Goal: Transaction & Acquisition: Purchase product/service

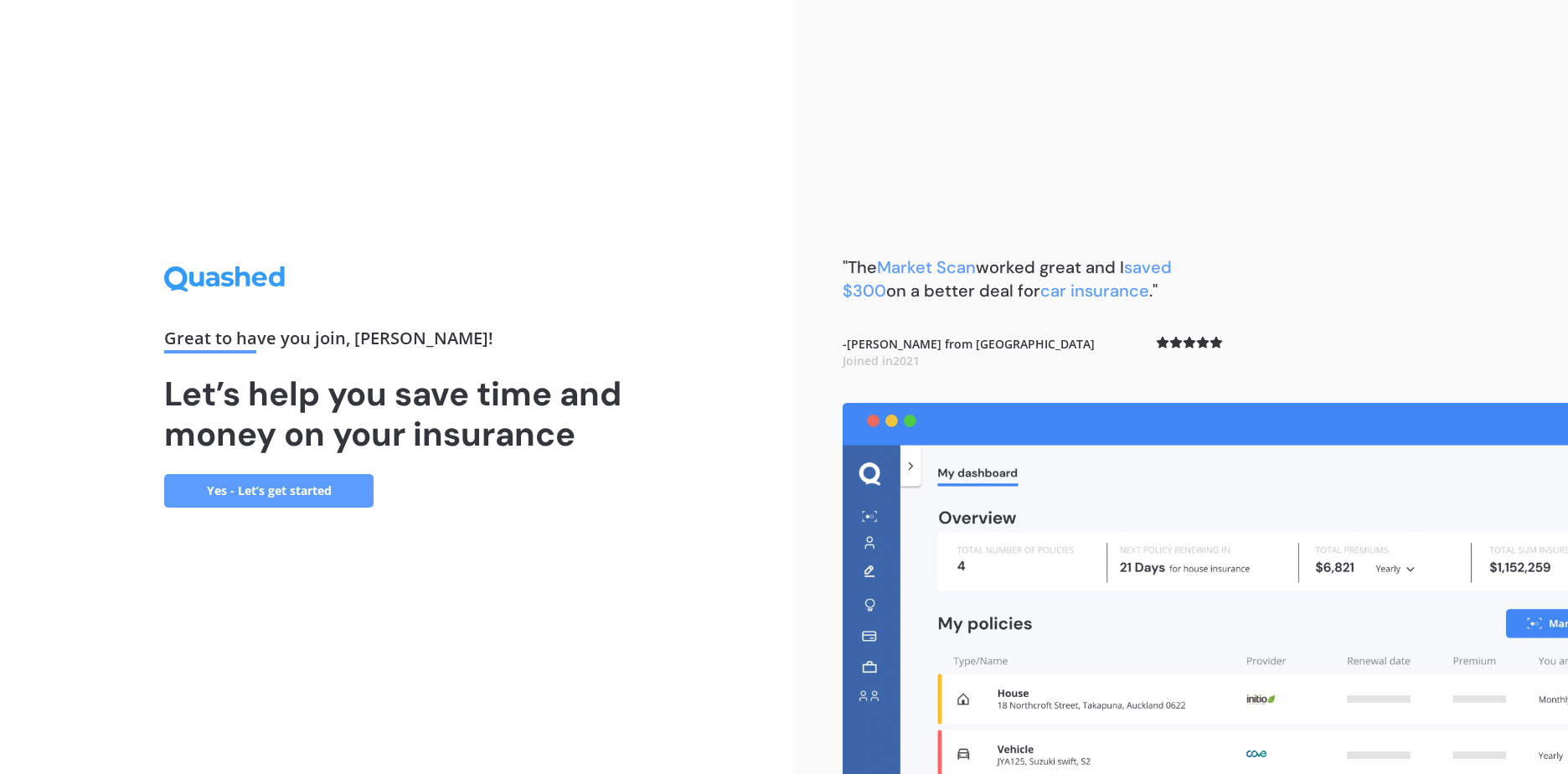
click at [325, 494] on link "Yes - Let’s get started" at bounding box center [269, 491] width 209 height 34
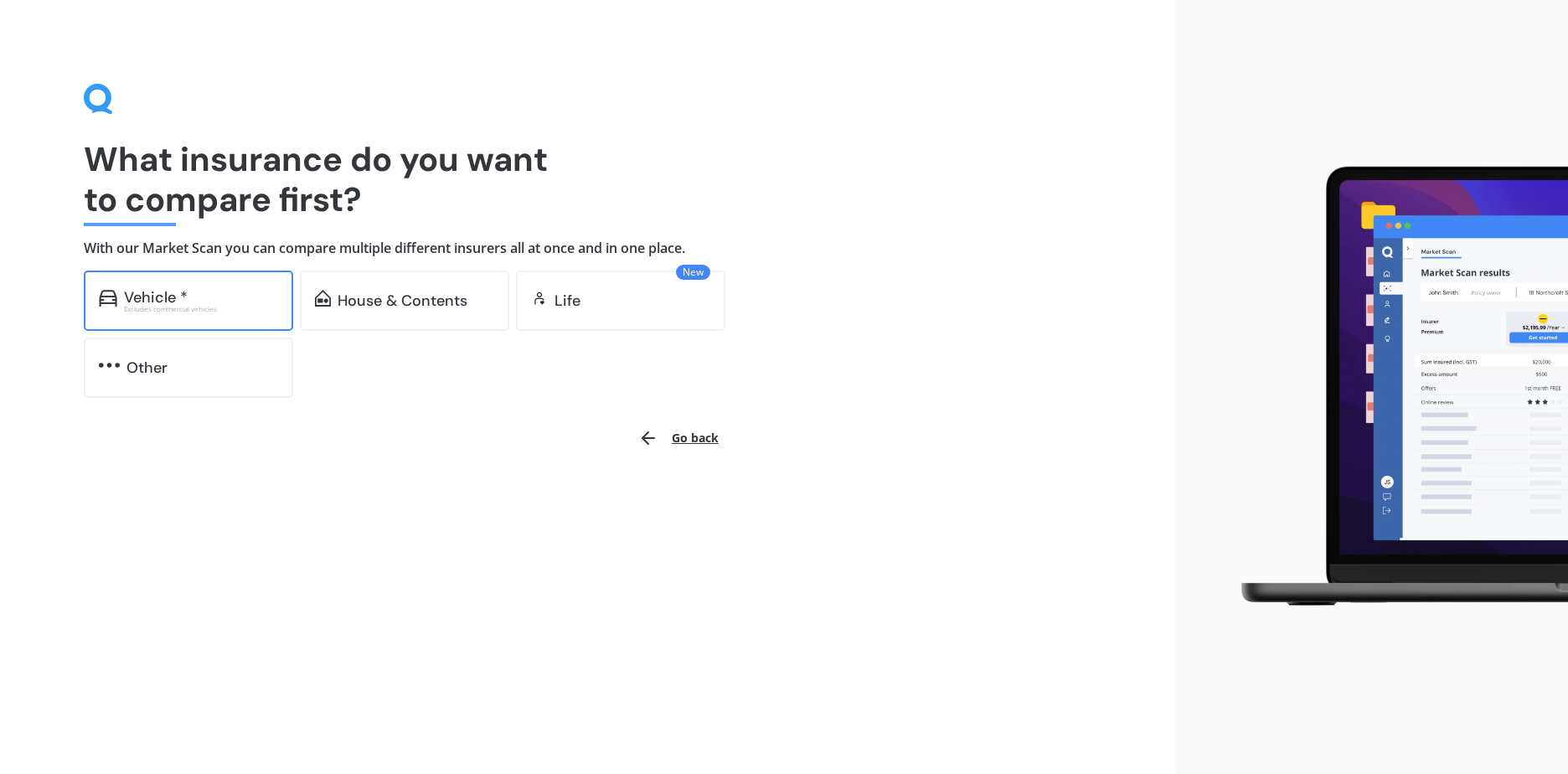
click at [176, 306] on div "Excludes commercial vehicles" at bounding box center [201, 309] width 154 height 7
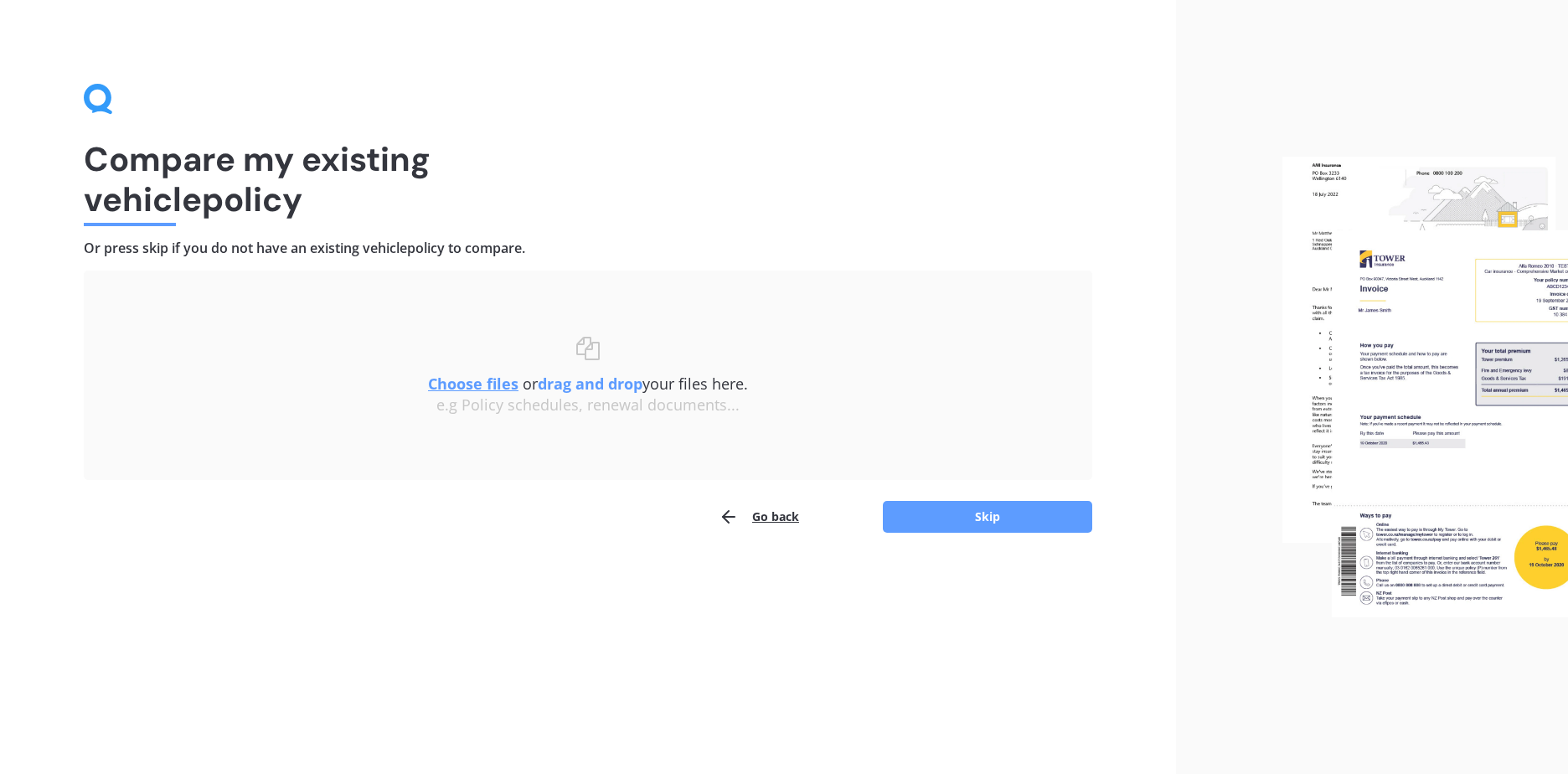
click at [499, 383] on u "Choose files" at bounding box center [473, 383] width 91 height 20
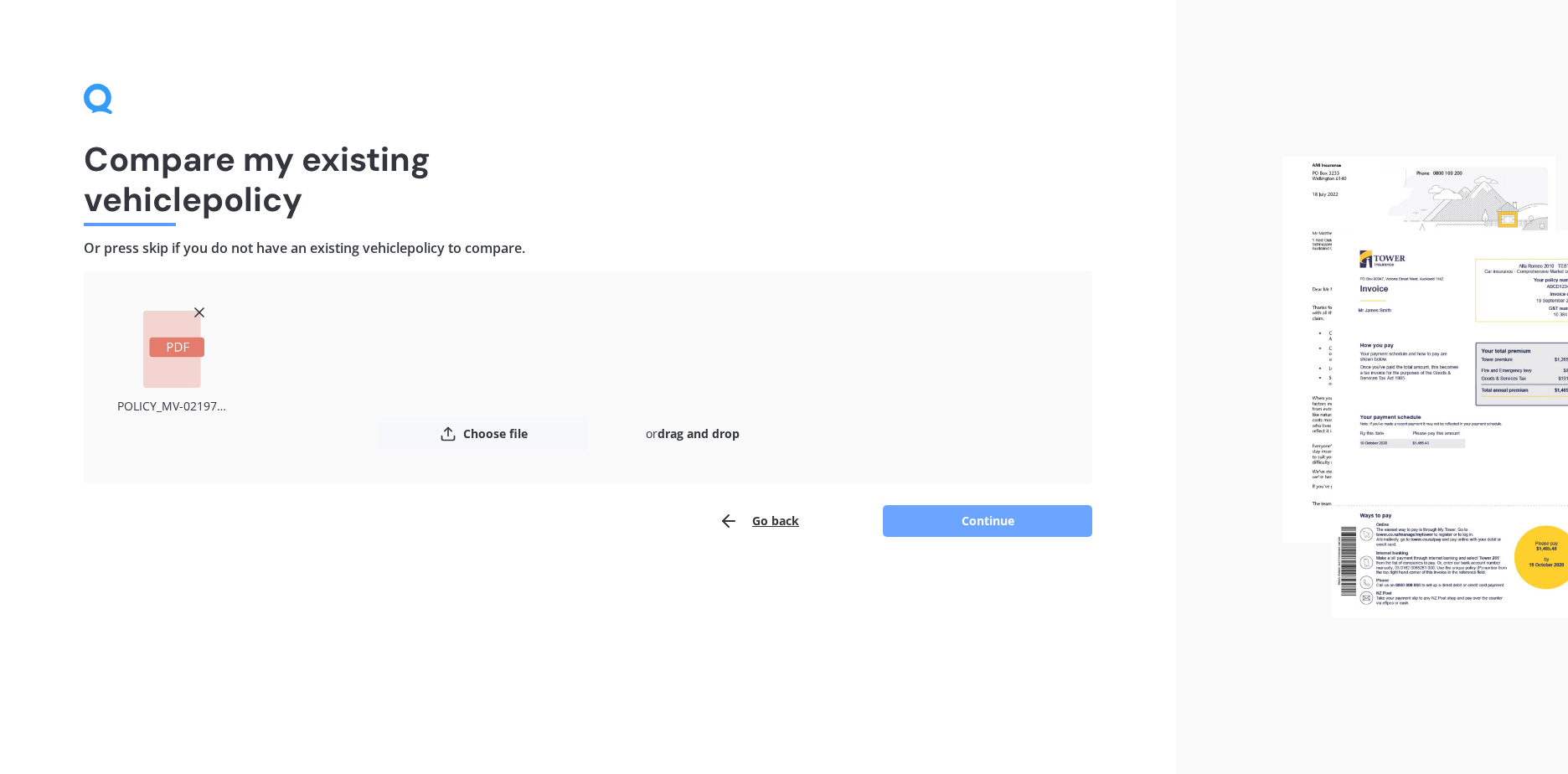
click at [940, 509] on button "Continue" at bounding box center [987, 520] width 209 height 32
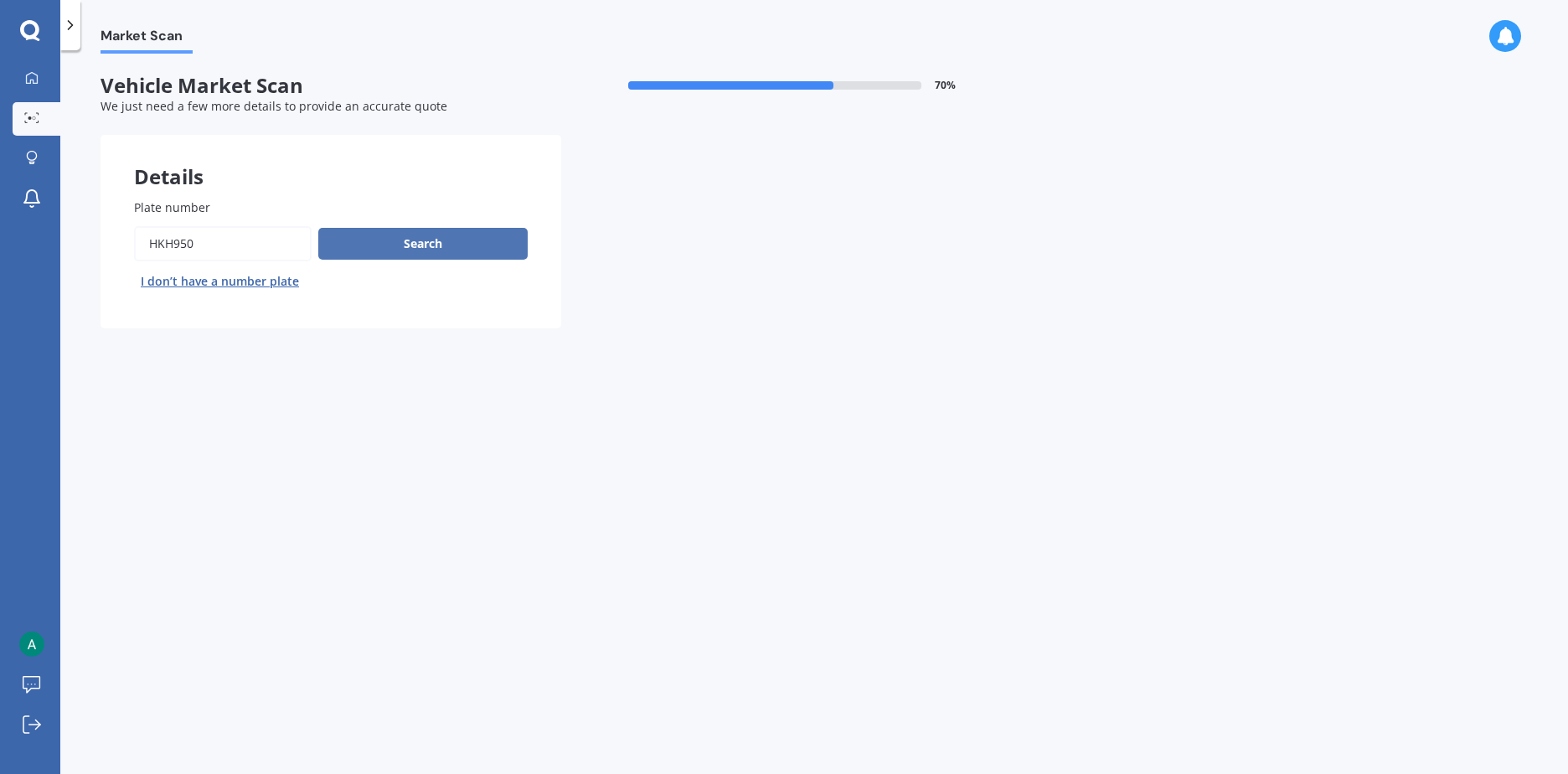
click at [411, 242] on button "Search" at bounding box center [423, 244] width 209 height 32
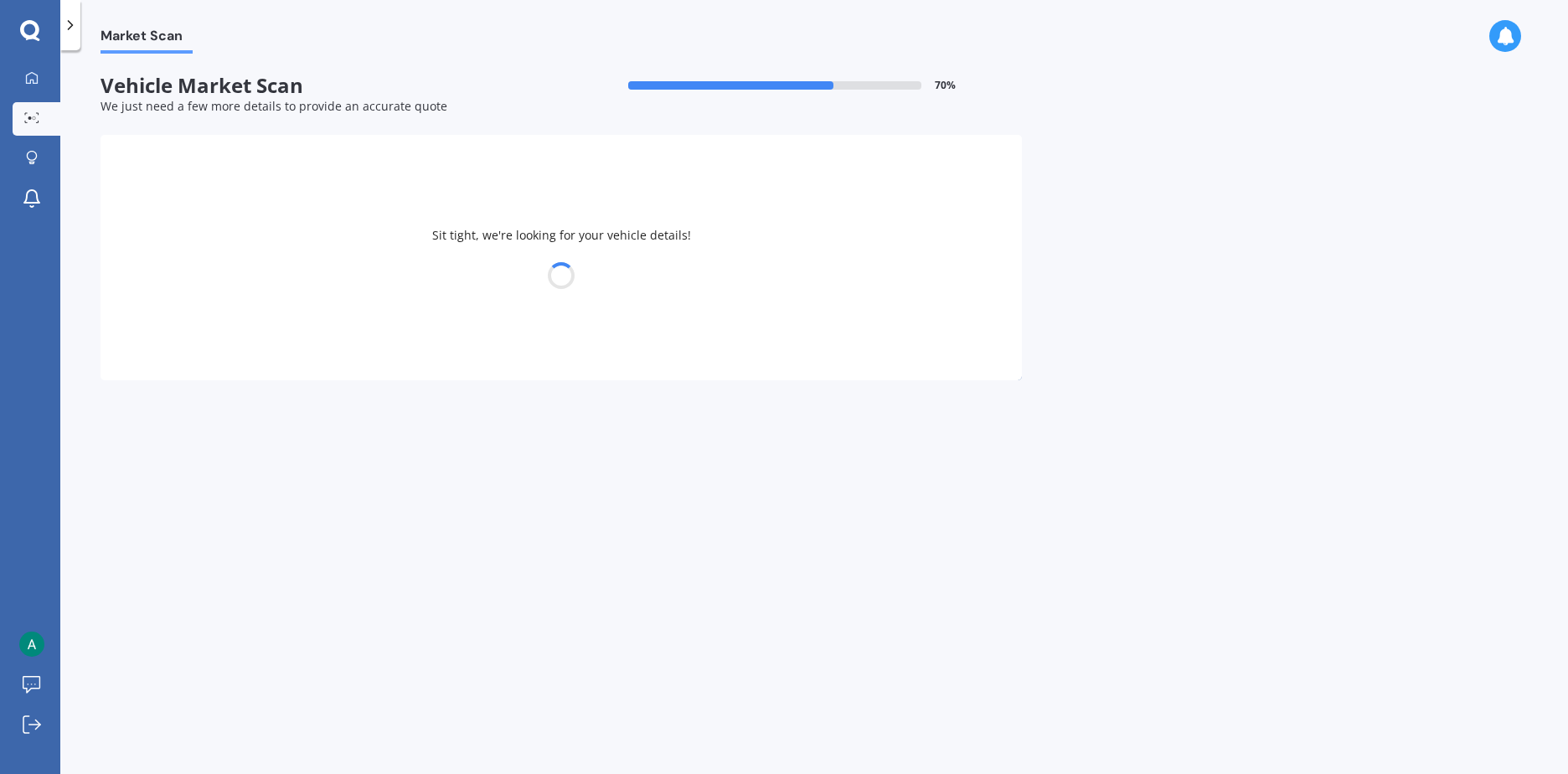
select select "MAZDA"
select select "DEMIO"
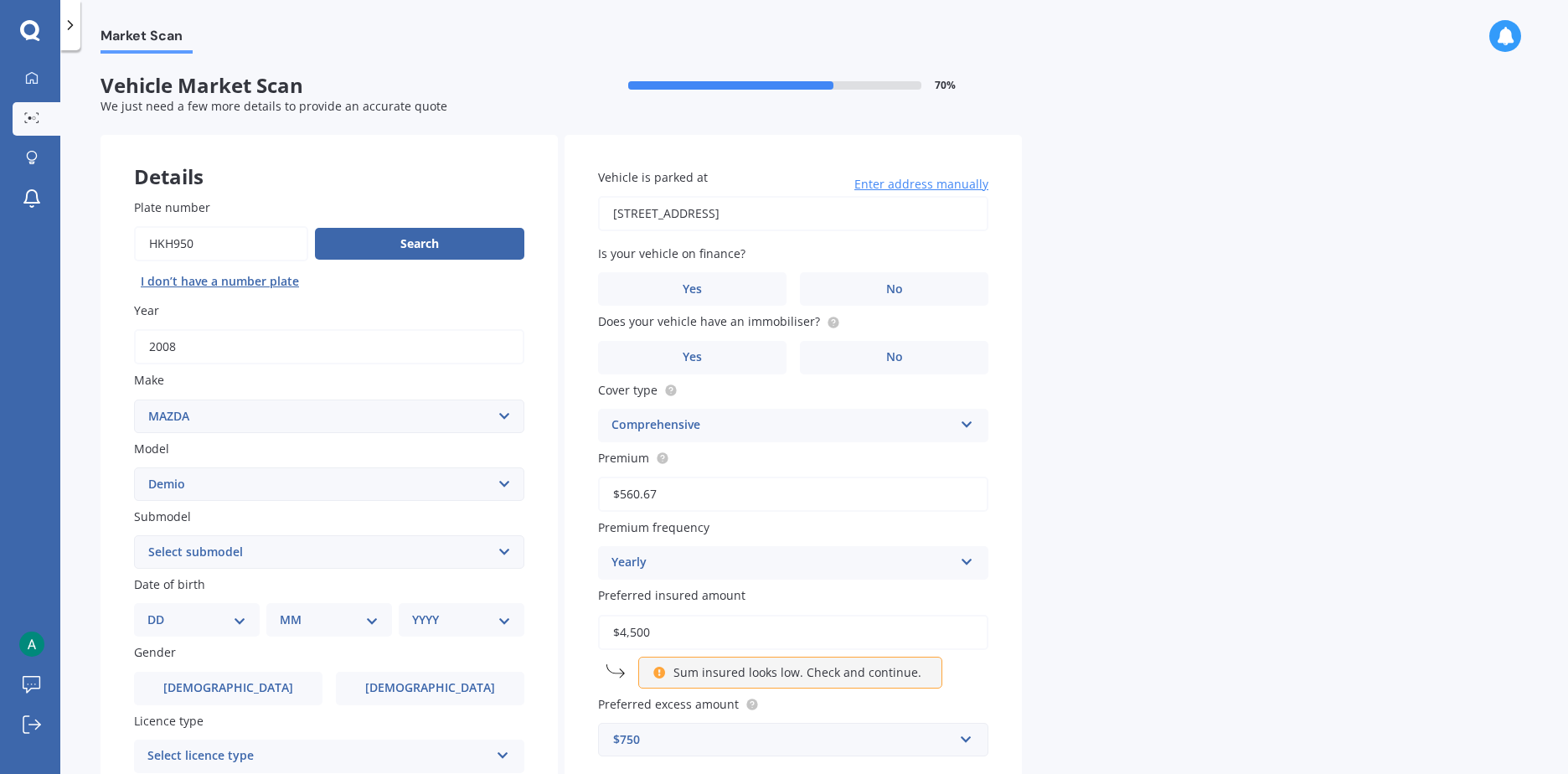
scroll to position [84, 0]
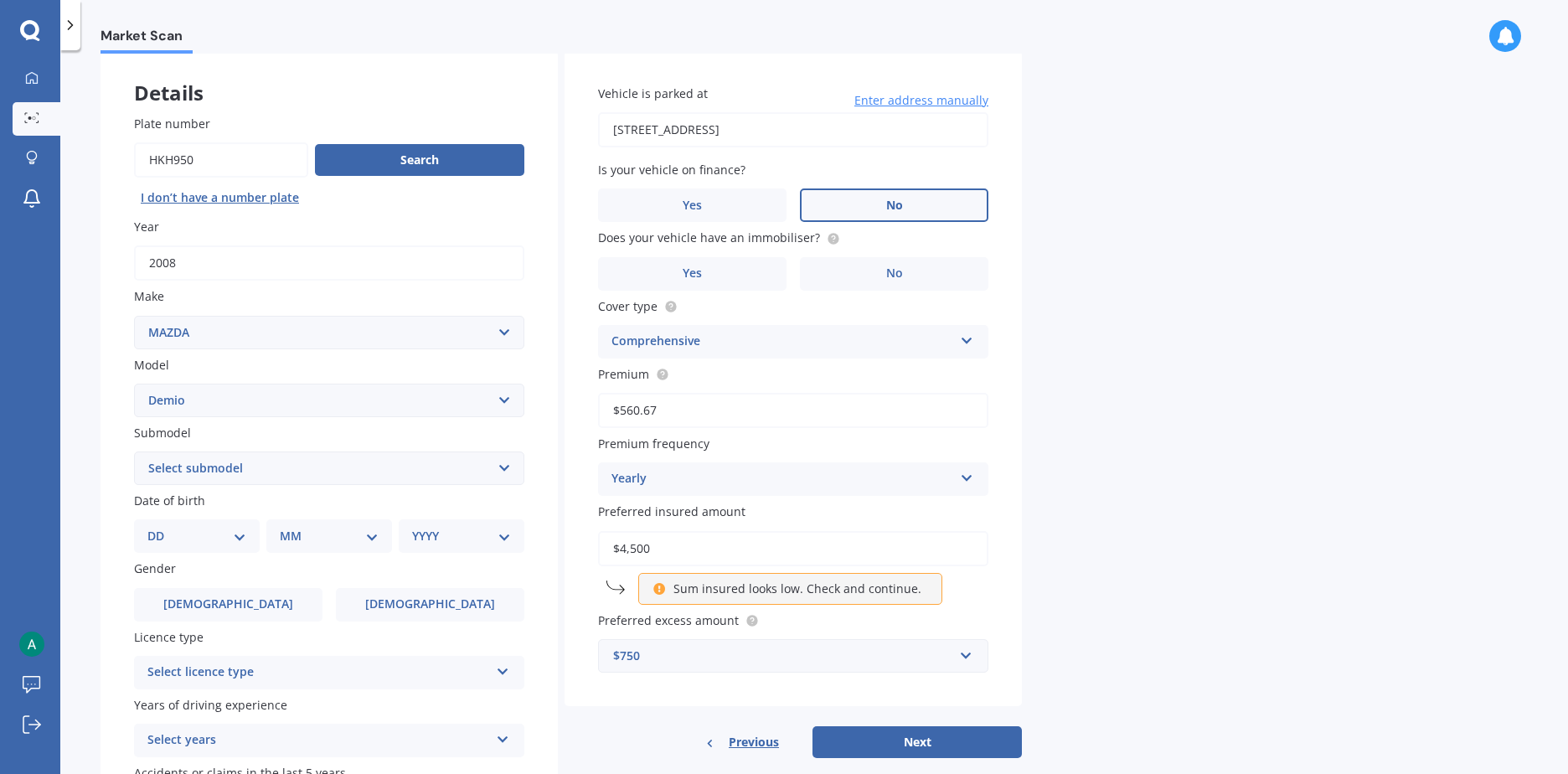
click at [877, 196] on label "No" at bounding box center [894, 205] width 189 height 34
click at [0, 0] on input "No" at bounding box center [0, 0] width 0 height 0
click at [886, 280] on label "No" at bounding box center [894, 273] width 189 height 34
click at [0, 0] on input "No" at bounding box center [0, 0] width 0 height 0
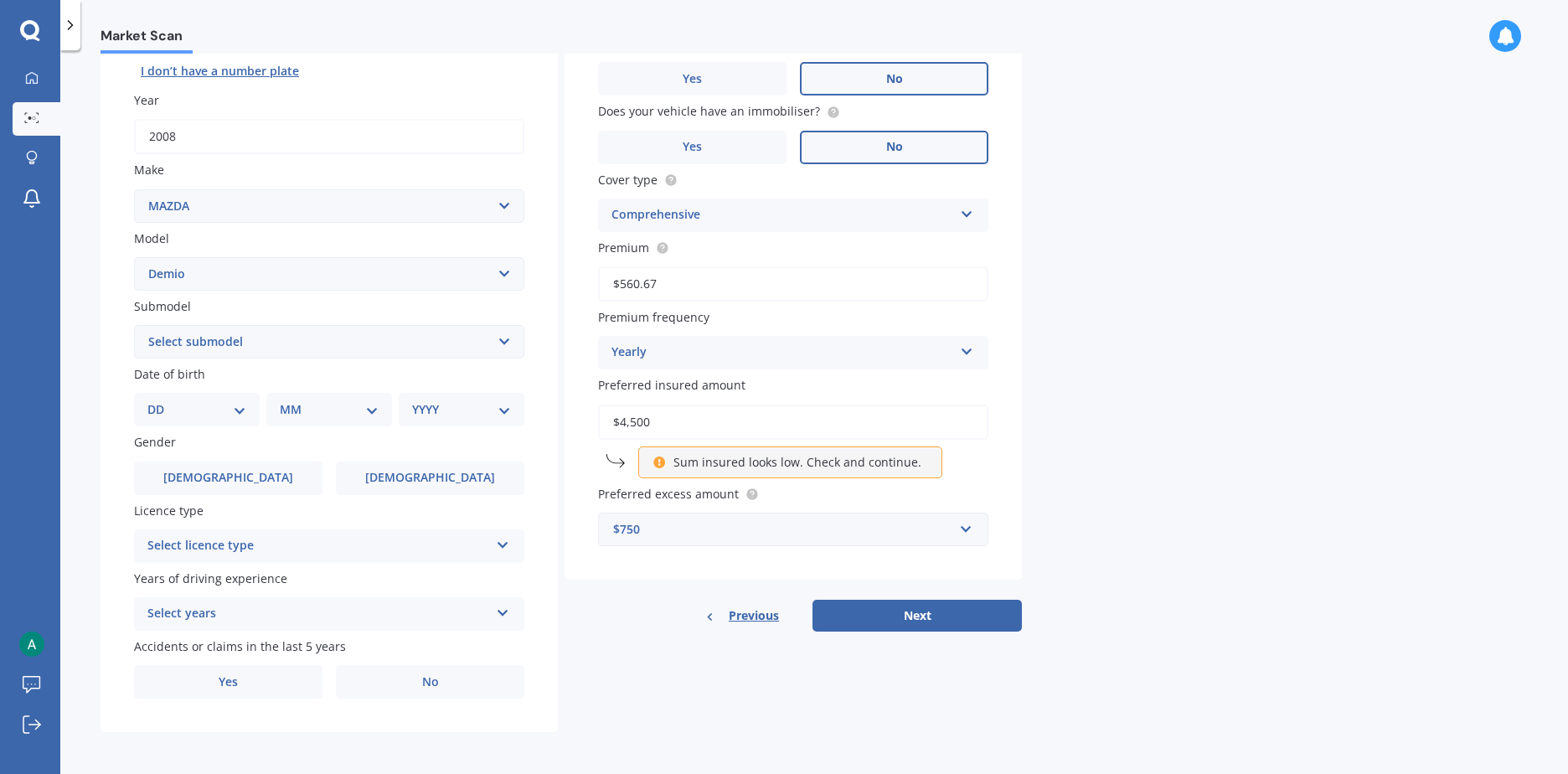
scroll to position [212, 0]
click at [902, 614] on button "Next" at bounding box center [917, 614] width 209 height 32
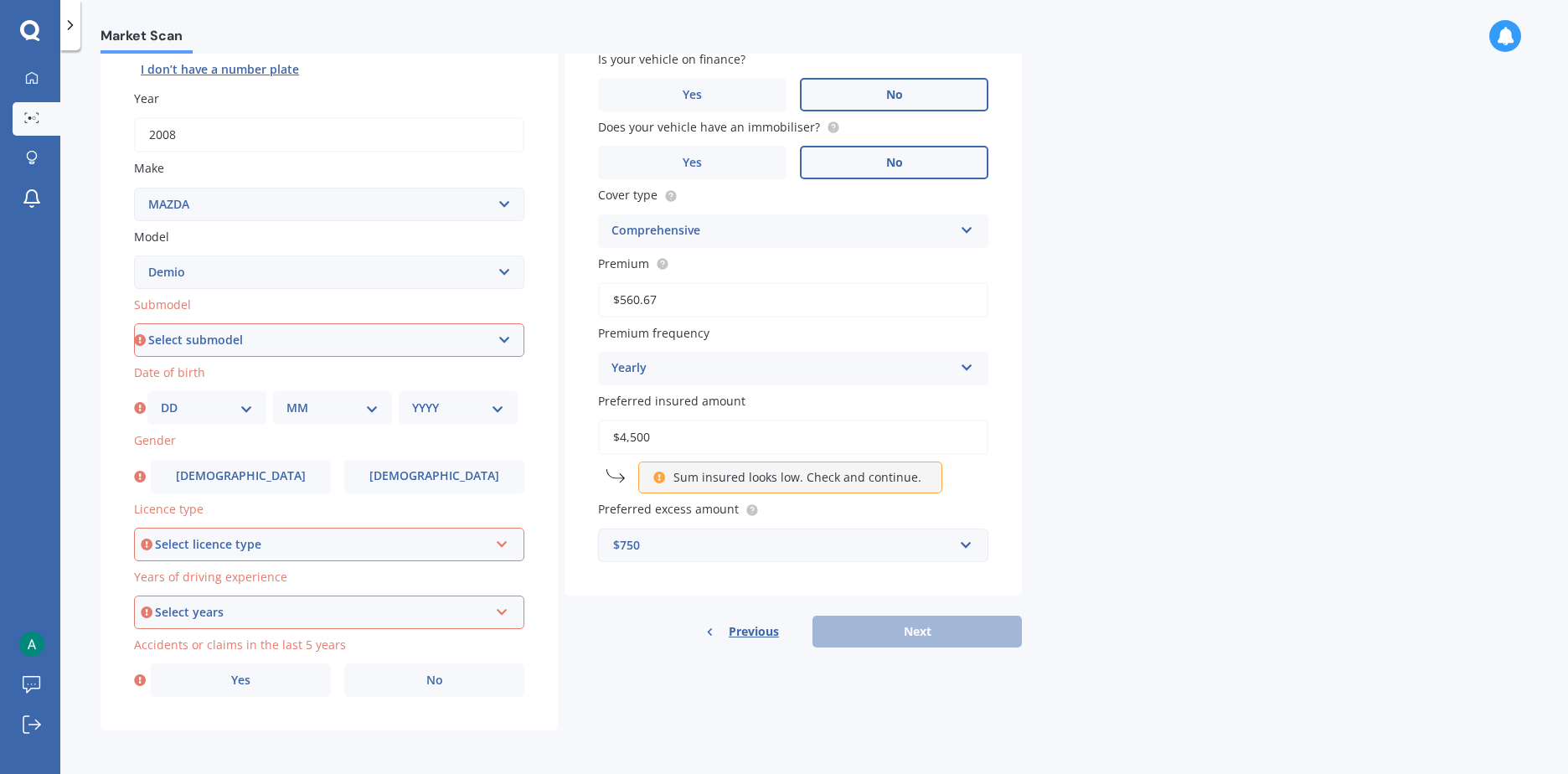
click at [288, 343] on select "Select submodel (All) Diesel Petrol XD Touring Turbo Diesel" at bounding box center [329, 340] width 390 height 34
select select "PETROL"
click at [134, 323] on select "Select submodel (All) Diesel Petrol XD Touring Turbo Diesel" at bounding box center [329, 340] width 390 height 34
click at [243, 413] on select "DD 01 02 03 04 05 06 07 08 09 10 11 12 13 14 15 16 17 18 19 20 21 22 23 24 25 2…" at bounding box center [206, 408] width 92 height 19
select select "08"
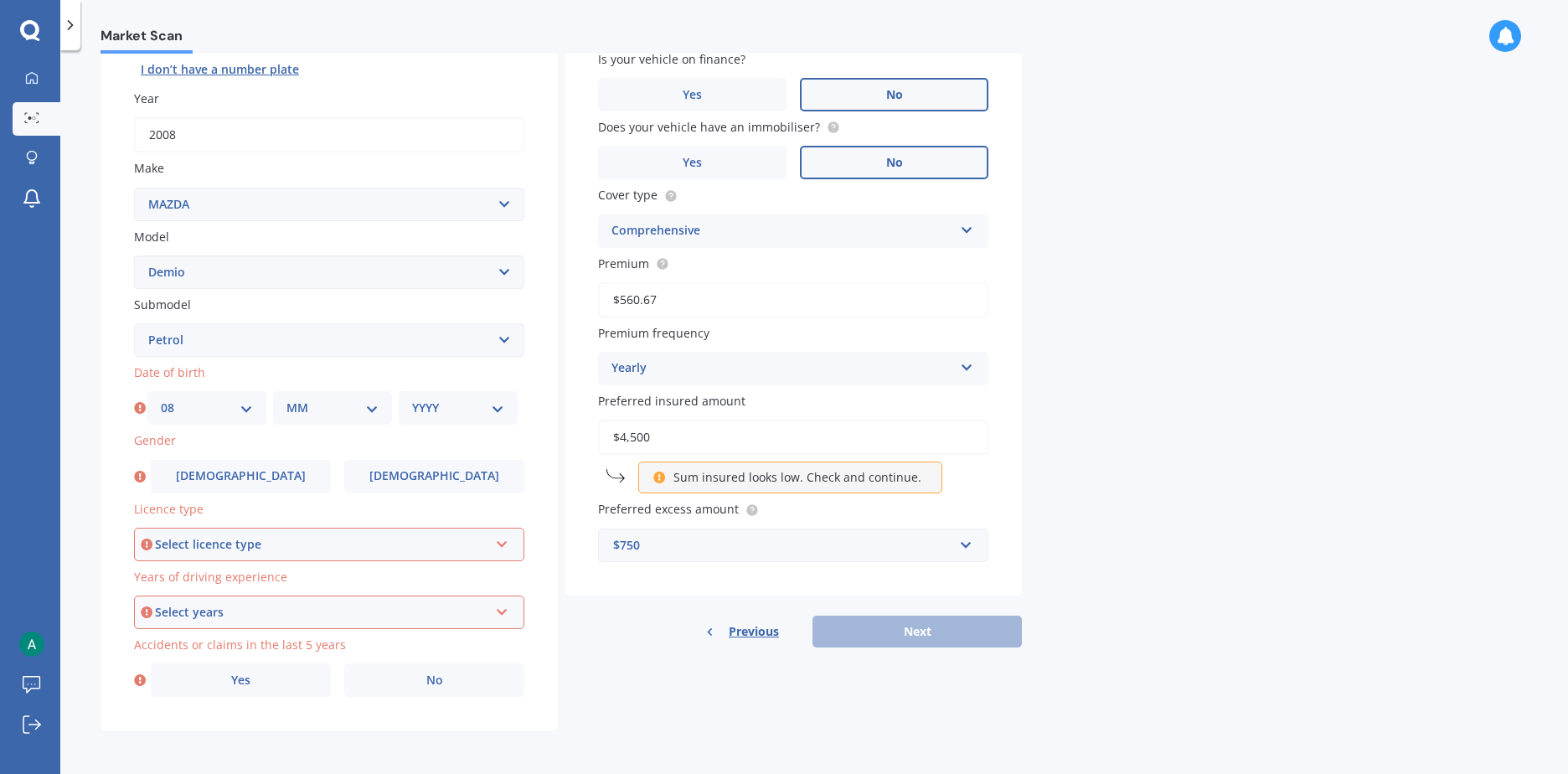
click at [161, 399] on select "DD 01 02 03 04 05 06 07 08 09 10 11 12 13 14 15 16 17 18 19 20 21 22 23 24 25 2…" at bounding box center [206, 408] width 92 height 19
click at [358, 405] on select "MM 01 02 03 04 05 06 07 08 09 10 11 12" at bounding box center [332, 408] width 92 height 19
select select "03"
click at [286, 399] on select "MM 01 02 03 04 05 06 07 08 09 10 11 12" at bounding box center [332, 408] width 92 height 19
click at [471, 382] on div "Date of birth DD 01 02 03 04 05 06 07 08 09 10 11 12 13 14 15 16 17 18 19 20 21…" at bounding box center [329, 394] width 390 height 61
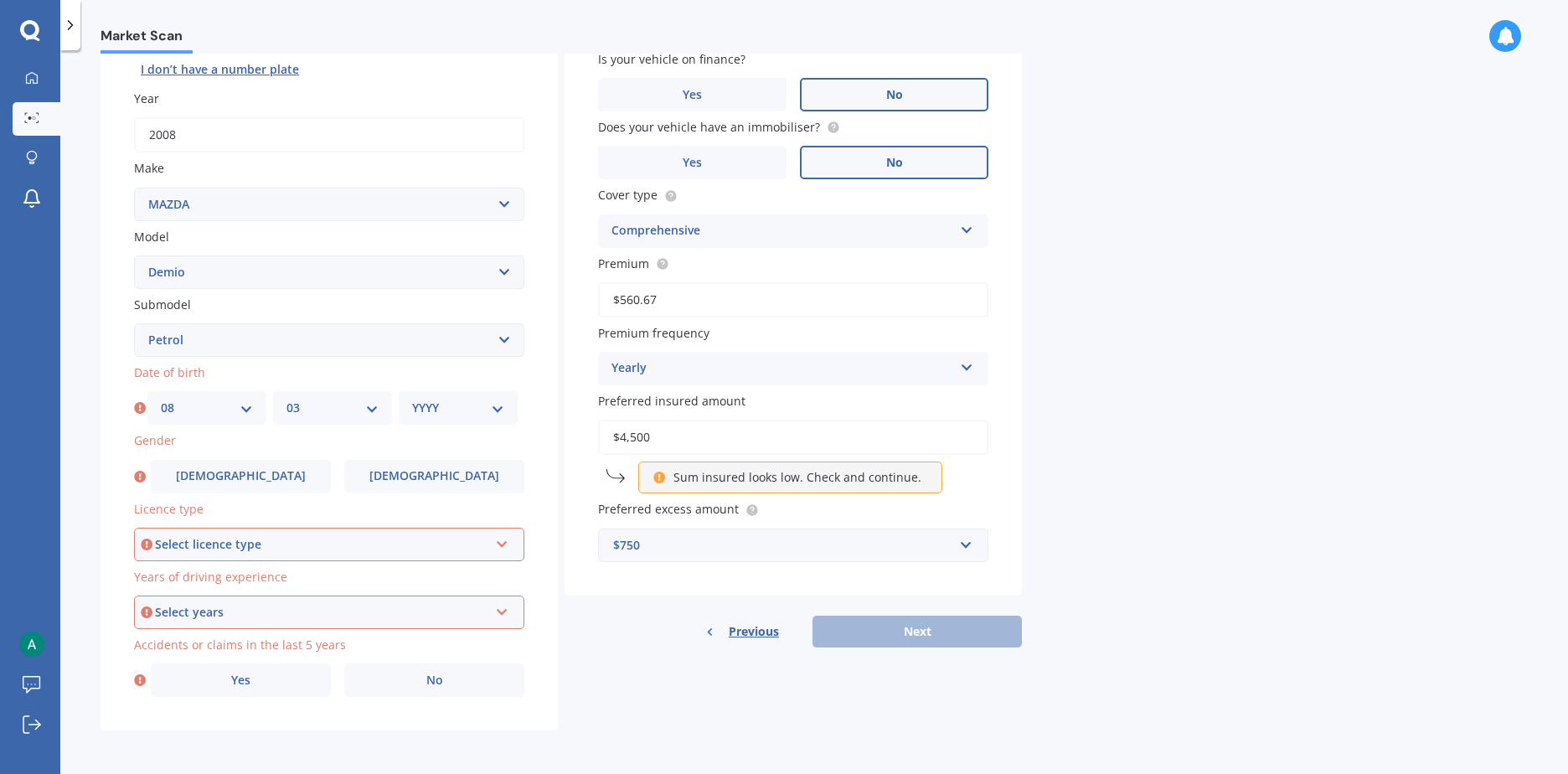
drag, startPoint x: 462, startPoint y: 411, endPoint x: 461, endPoint y: 424, distance: 13.0
click at [461, 411] on select "YYYY 2025 2024 2023 2022 2021 2020 2019 2018 2017 2016 2015 2014 2013 2012 2011…" at bounding box center [457, 408] width 92 height 19
select select "1991"
click at [412, 399] on select "YYYY 2025 2024 2023 2022 2021 2020 2019 2018 2017 2016 2015 2014 2013 2012 2011…" at bounding box center [457, 408] width 92 height 19
click at [246, 484] on label "Male" at bounding box center [241, 477] width 180 height 34
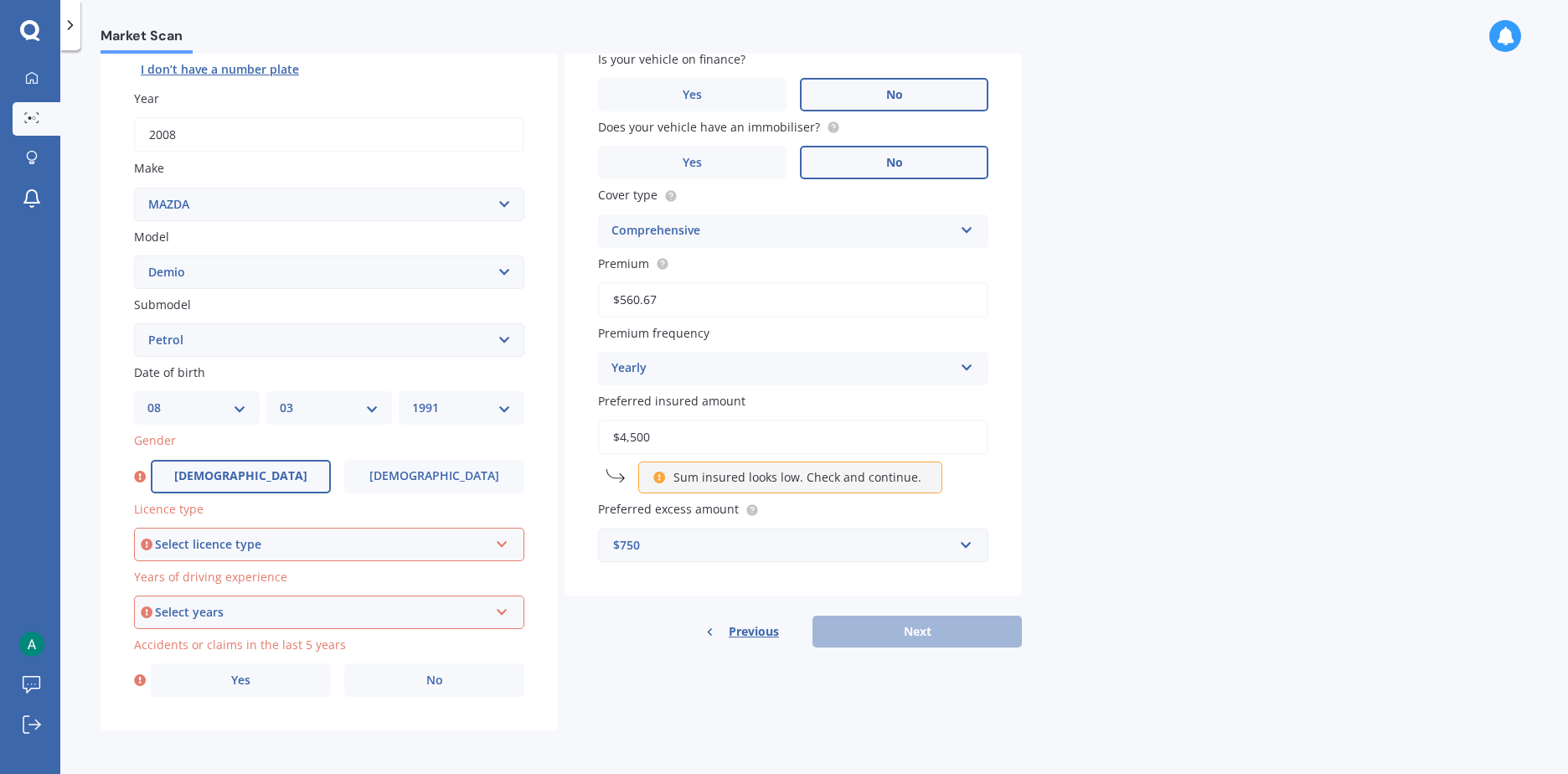
click at [0, 0] on input "Male" at bounding box center [0, 0] width 0 height 0
click at [276, 552] on div "Select licence type" at bounding box center [322, 544] width 334 height 19
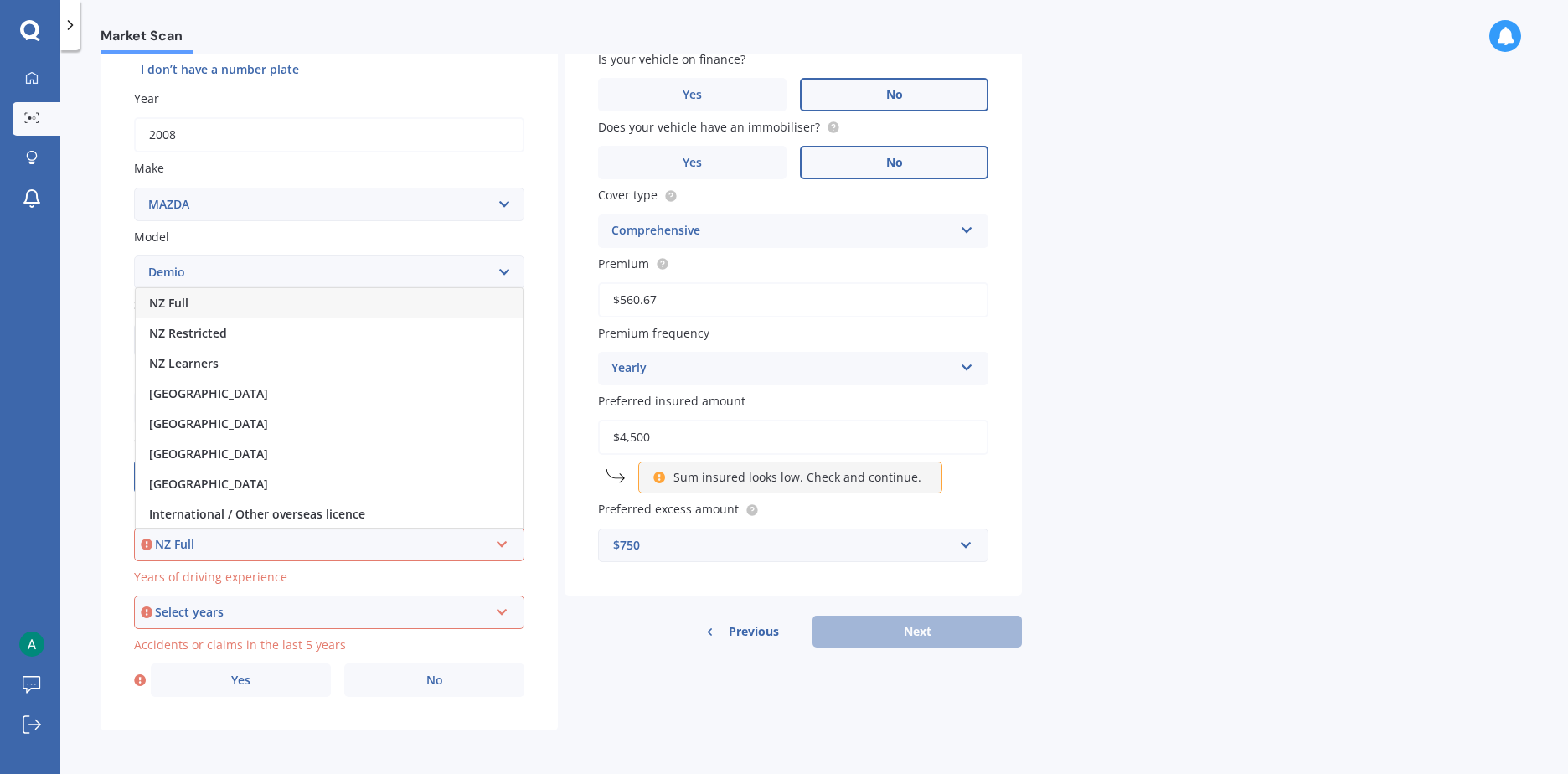
click at [284, 293] on div "NZ Full" at bounding box center [329, 303] width 387 height 31
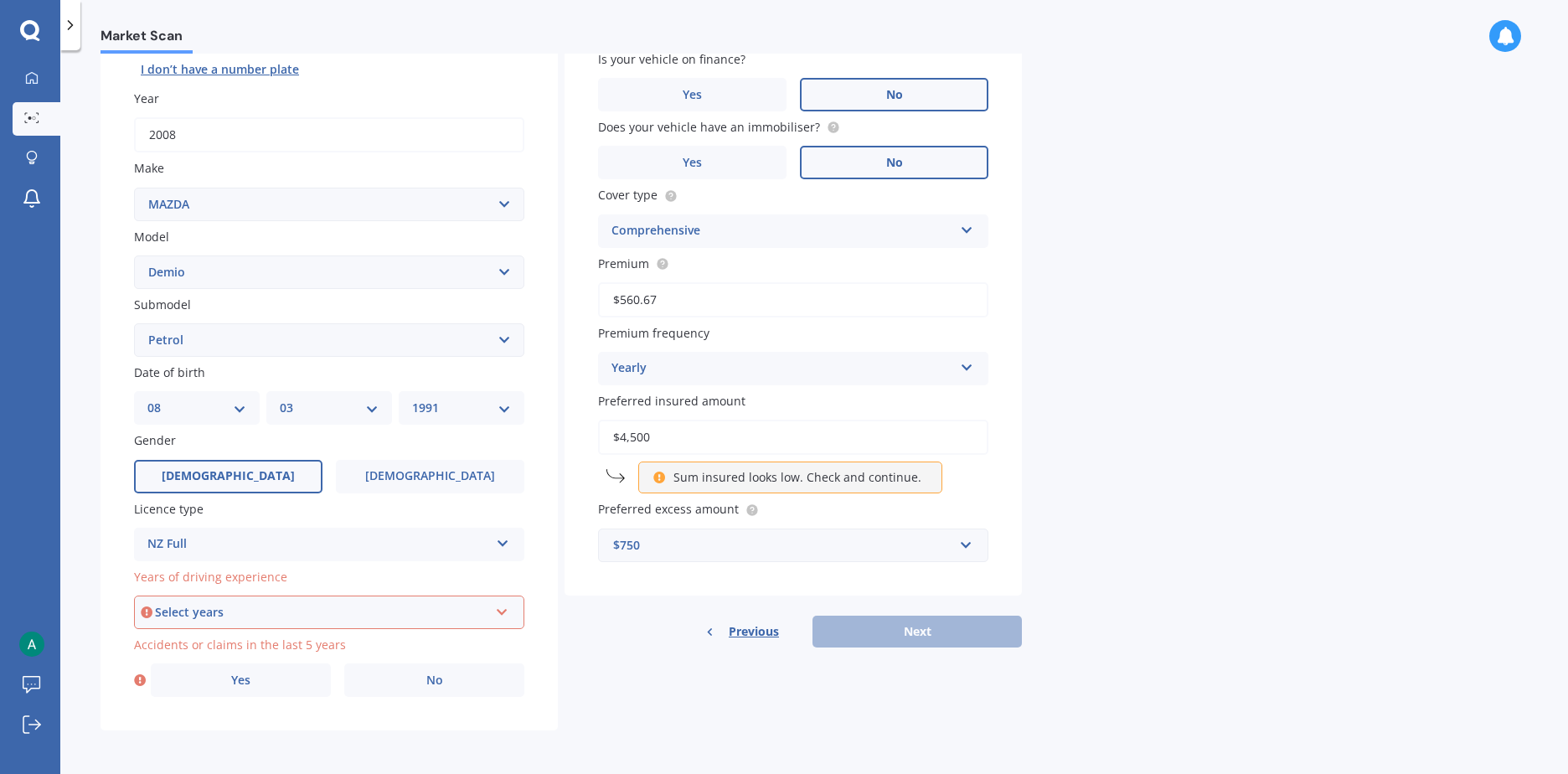
click at [275, 607] on div "Select years" at bounding box center [322, 612] width 334 height 19
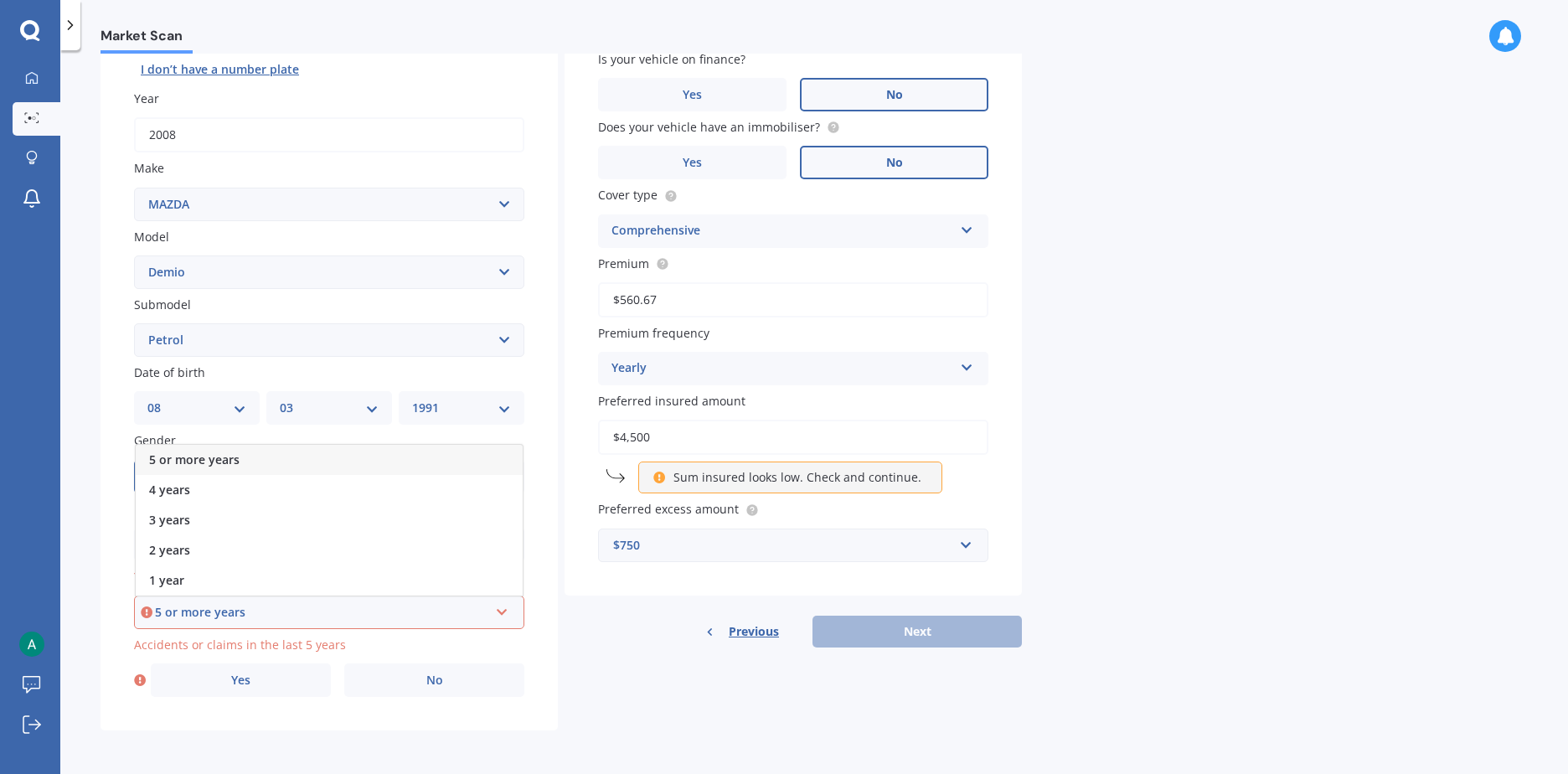
click at [286, 458] on div "5 or more years" at bounding box center [329, 459] width 387 height 31
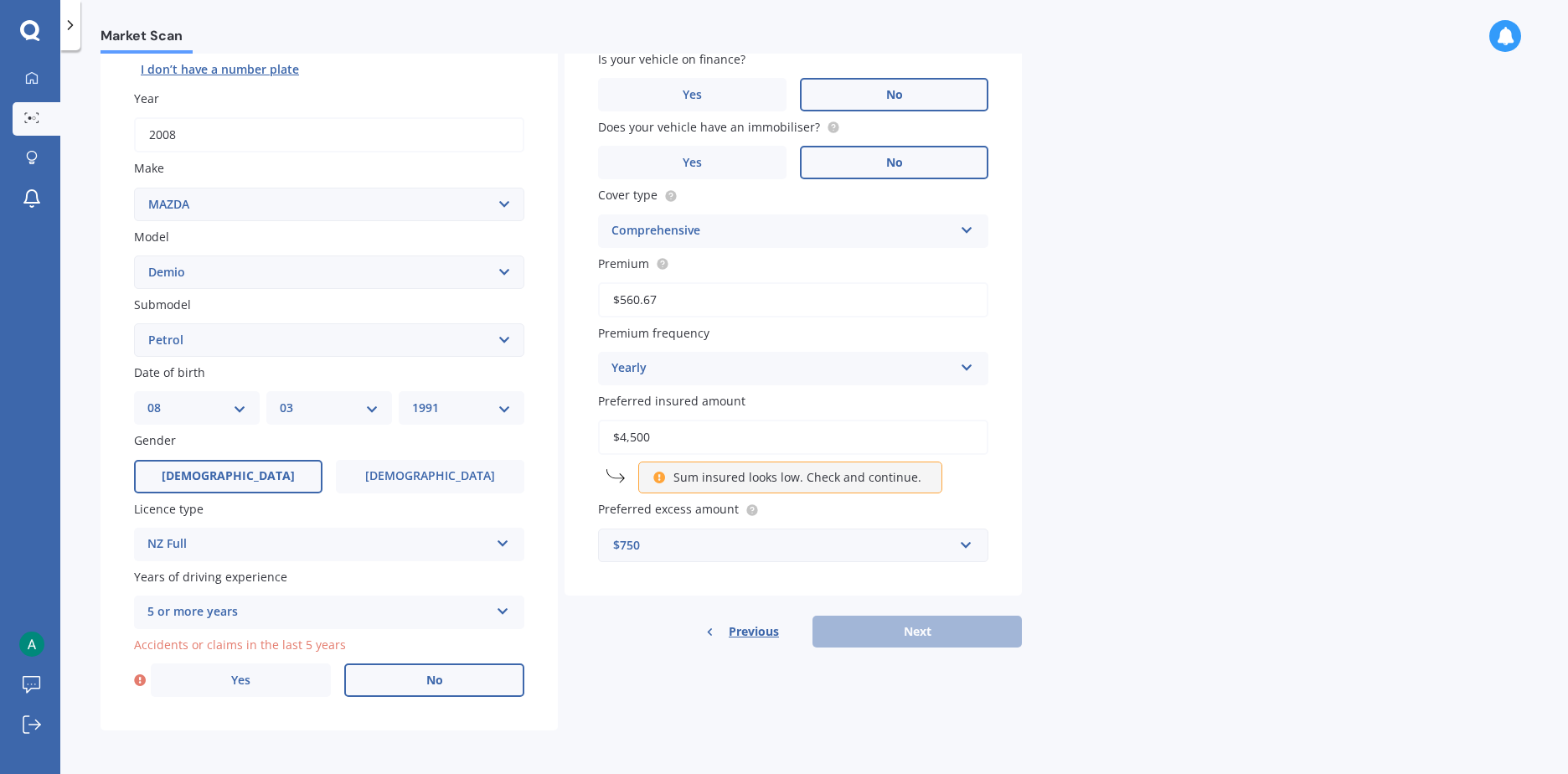
click at [460, 677] on label "No" at bounding box center [434, 680] width 180 height 34
click at [0, 0] on input "No" at bounding box center [0, 0] width 0 height 0
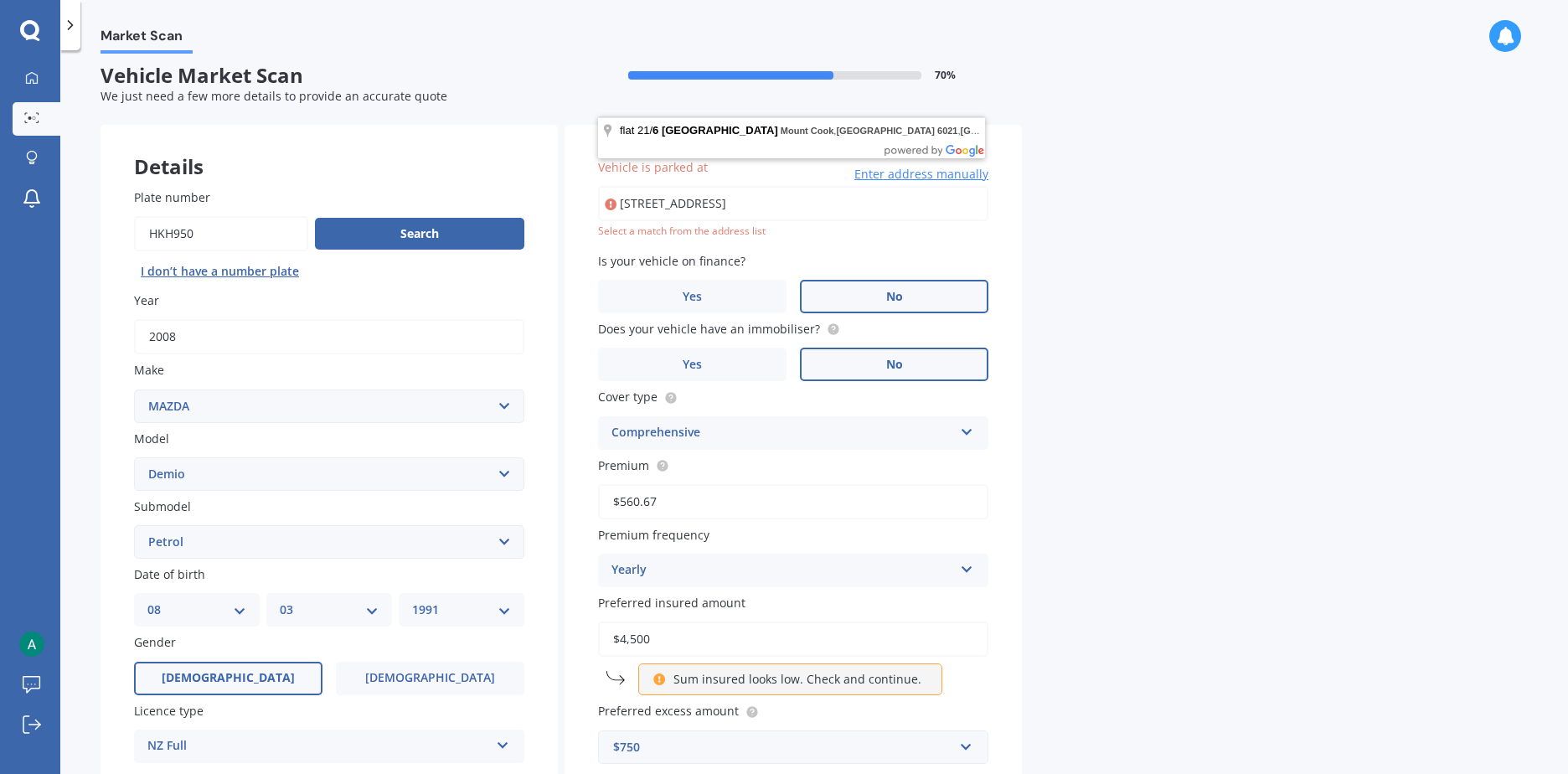
scroll to position [0, 0]
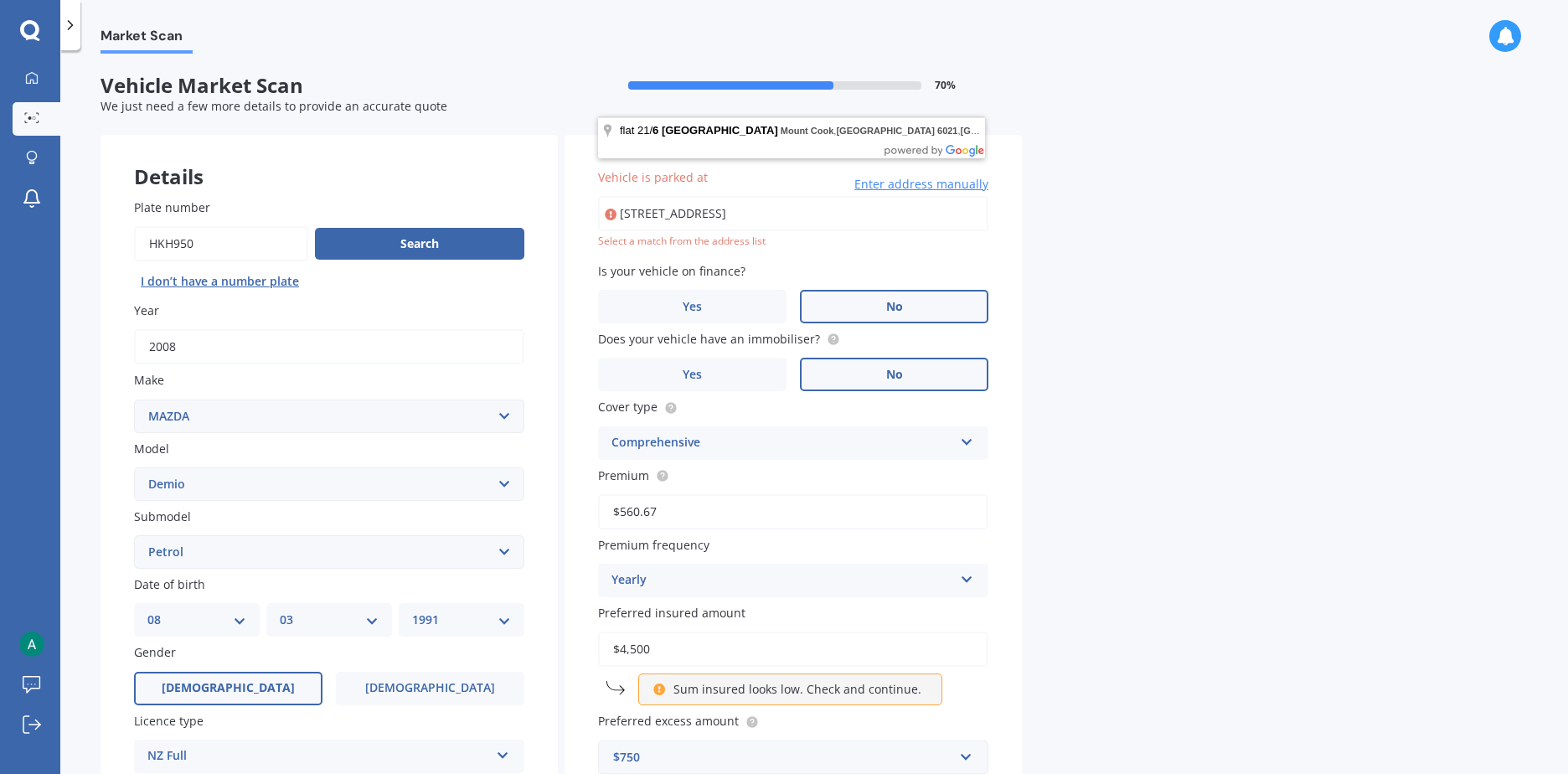
click at [645, 208] on input "Flat 21, 6 Brown Street, Mount Cook, Wellington, 6021, New Zealand" at bounding box center [793, 213] width 390 height 36
type input "21/6 Brown Street, Mount Cook, Wellington 6021"
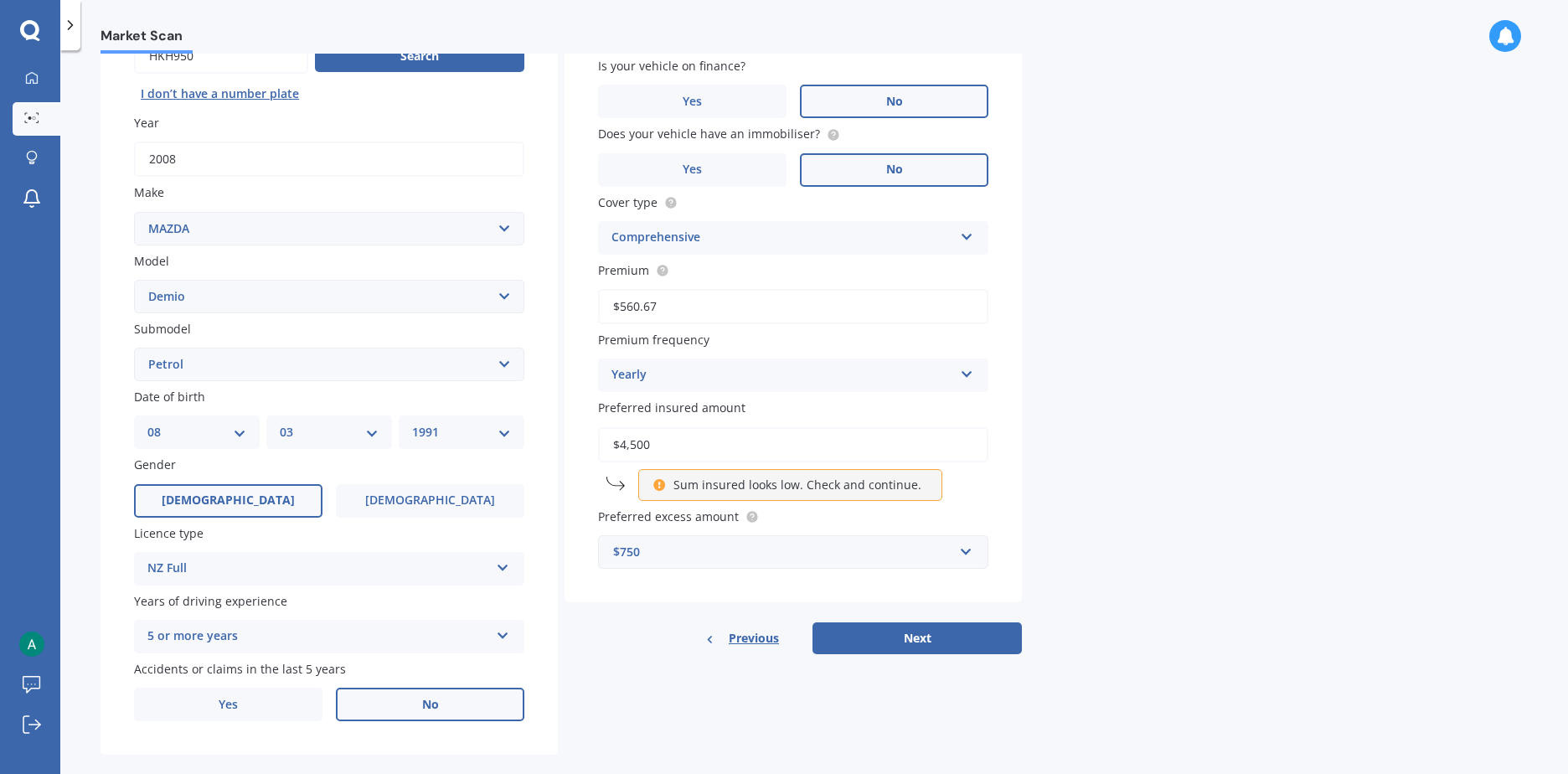
scroll to position [212, 0]
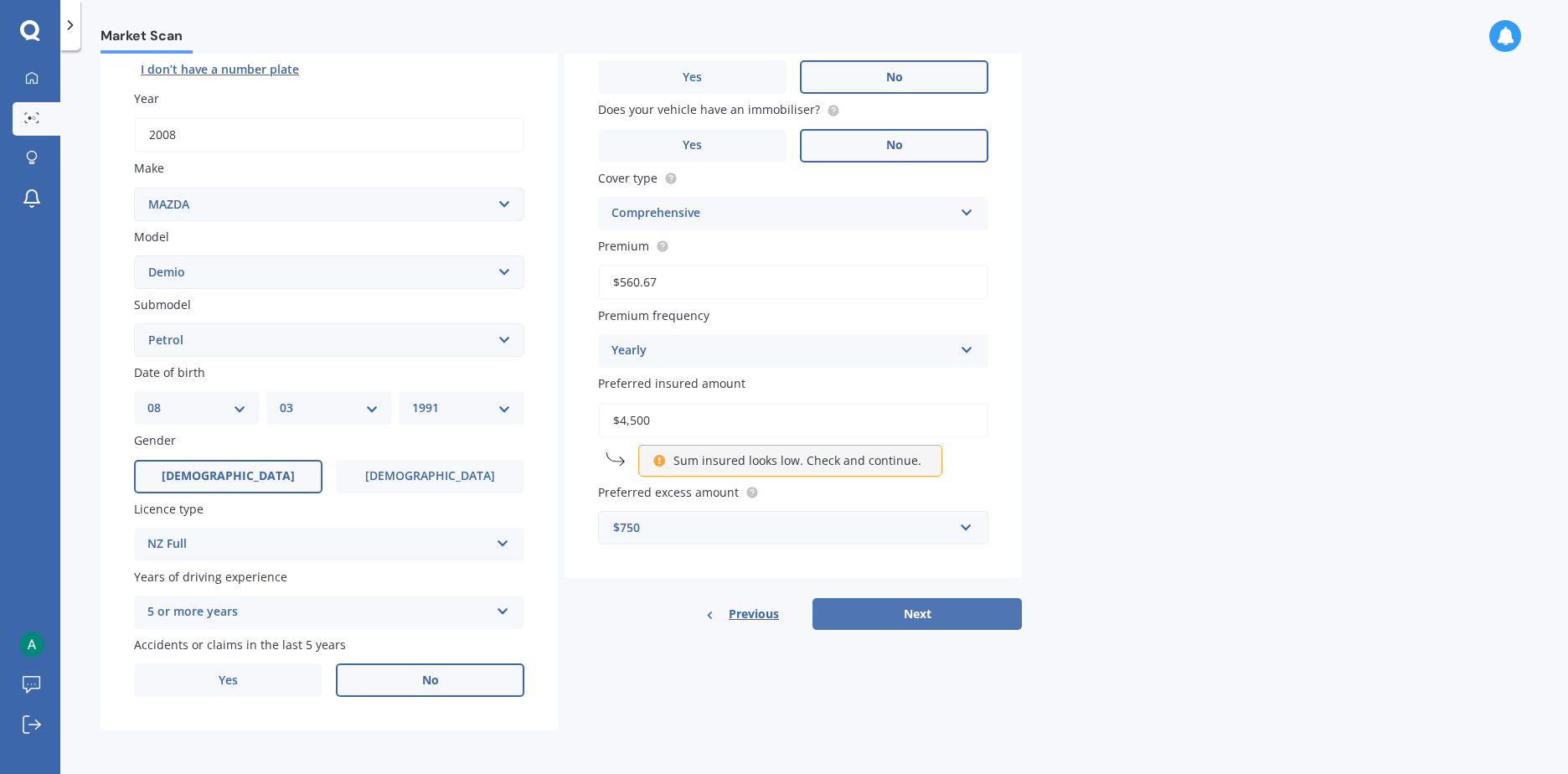
click at [912, 620] on button "Next" at bounding box center [917, 614] width 209 height 32
select select "08"
select select "03"
select select "1991"
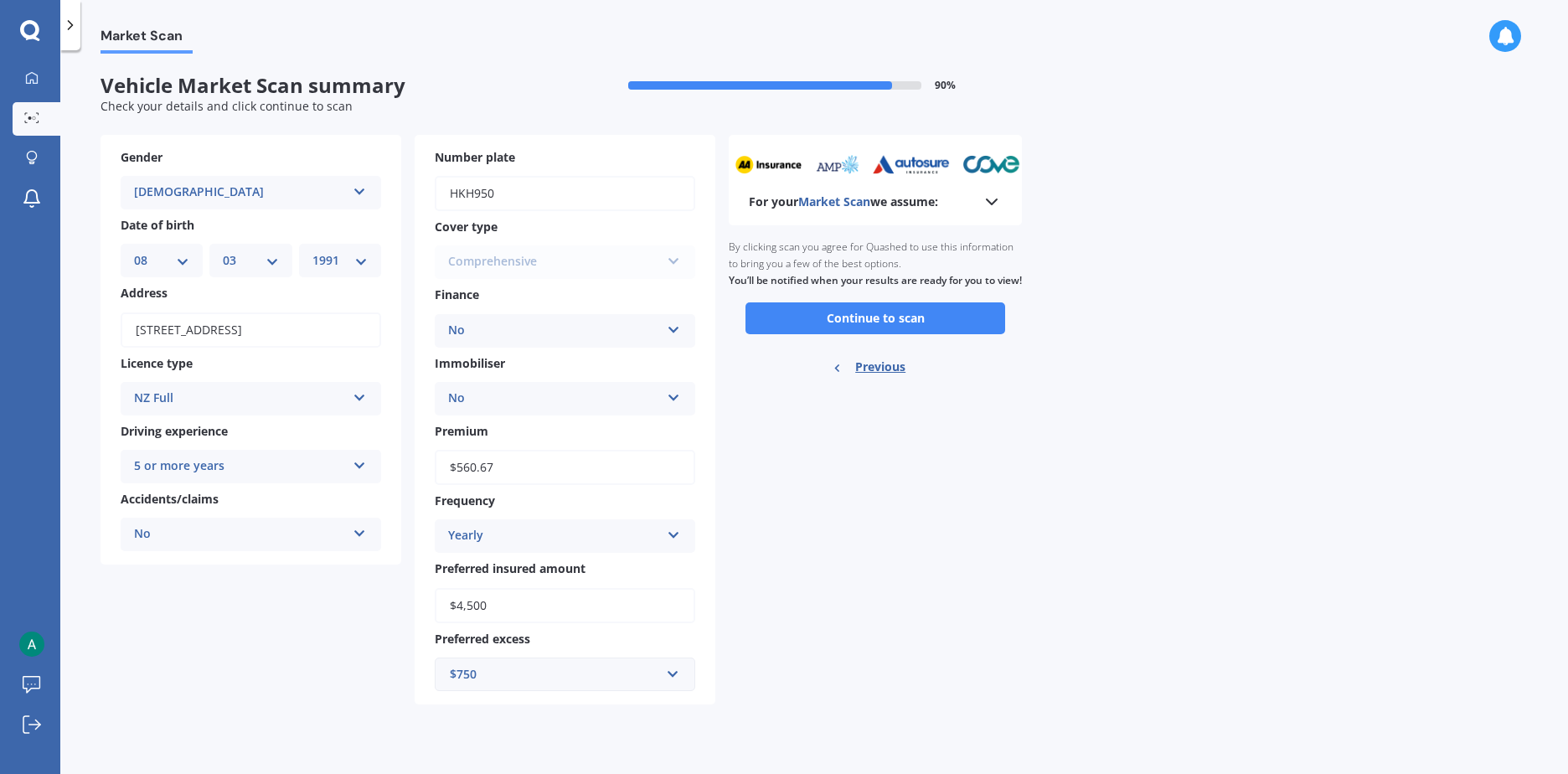
scroll to position [0, 0]
click at [912, 329] on button "Continue to scan" at bounding box center [875, 318] width 260 height 32
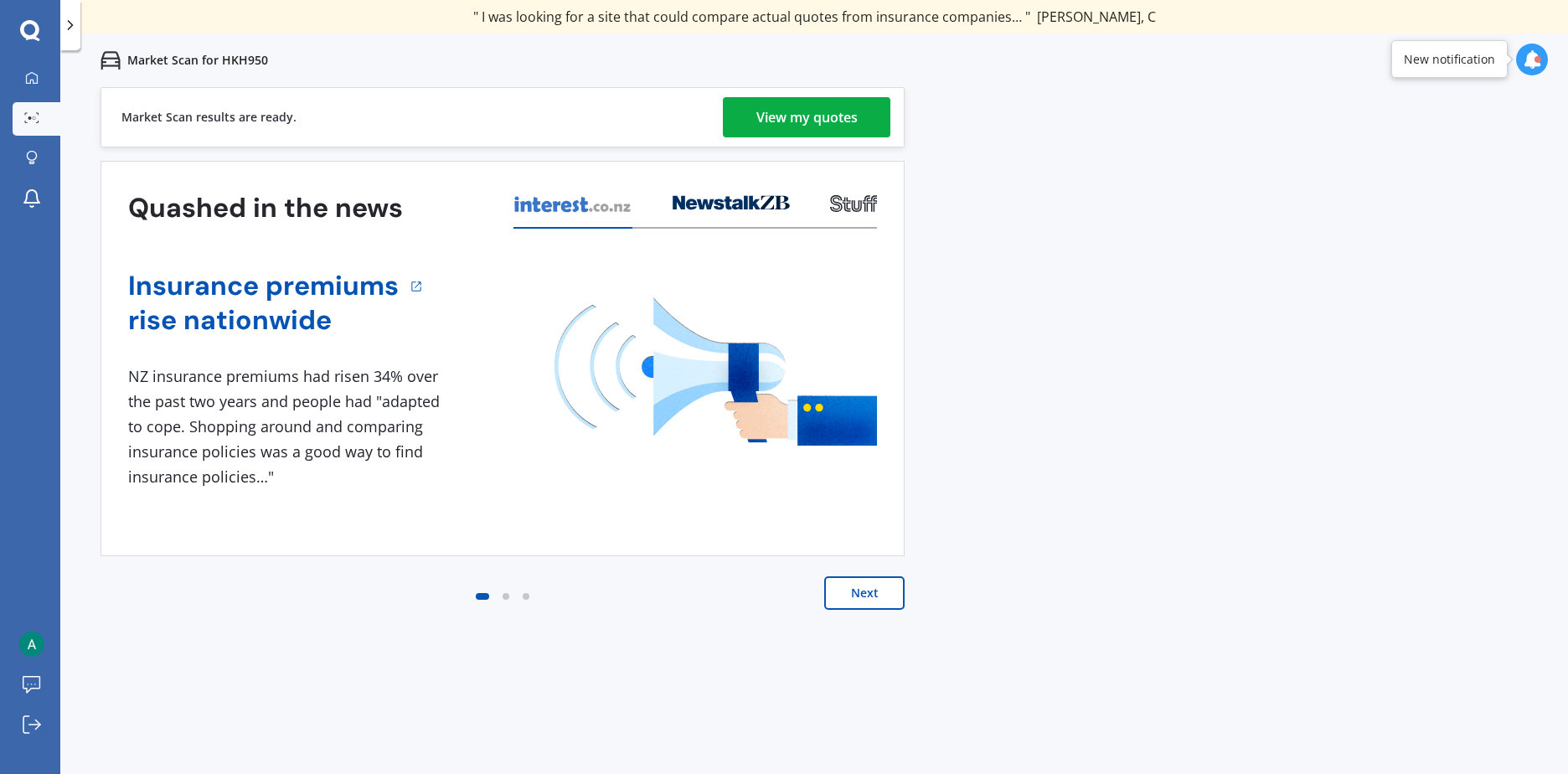
click at [783, 111] on div "View my quotes" at bounding box center [807, 116] width 102 height 40
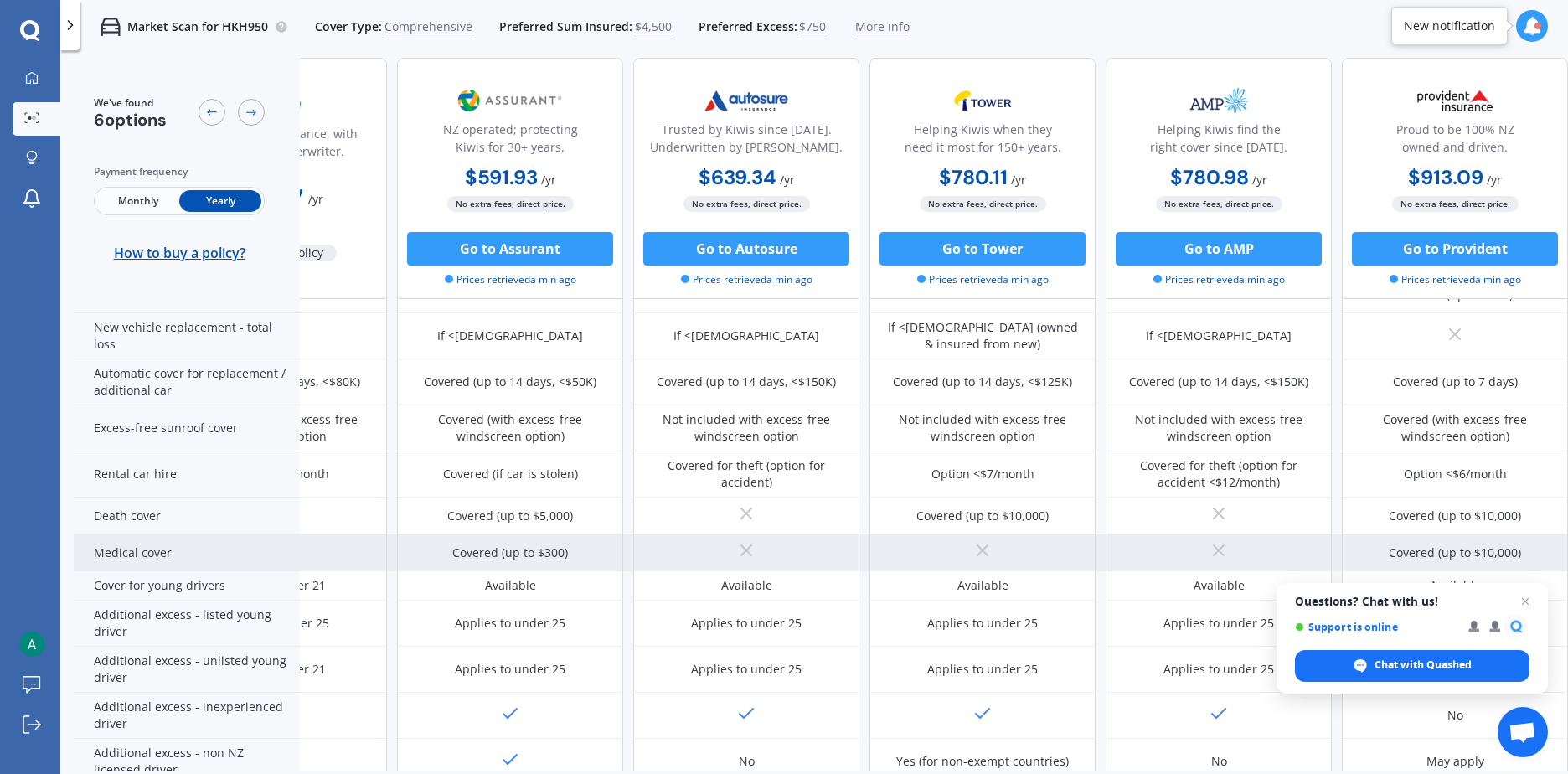
scroll to position [748, 147]
